Goal: Transaction & Acquisition: Purchase product/service

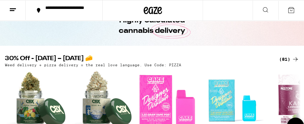
scroll to position [33, 0]
click at [283, 61] on div "(81)" at bounding box center [289, 58] width 20 height 7
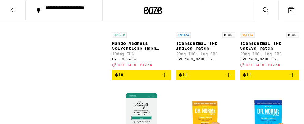
scroll to position [478, 0]
